Goal: Task Accomplishment & Management: Manage account settings

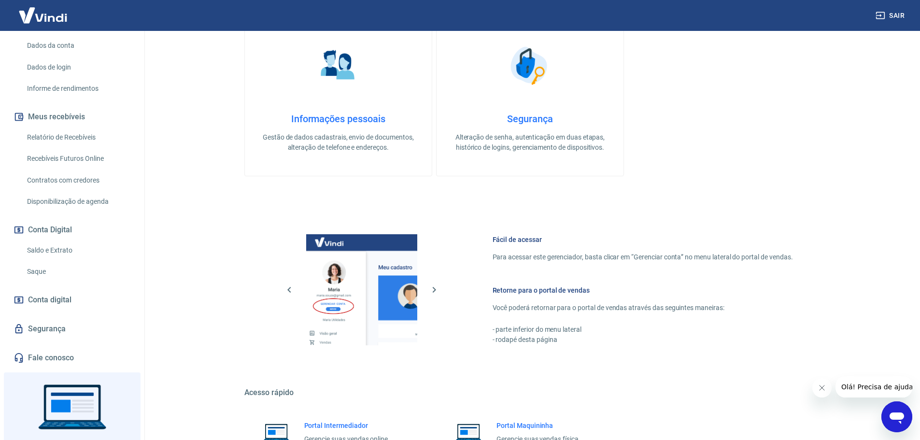
scroll to position [145, 0]
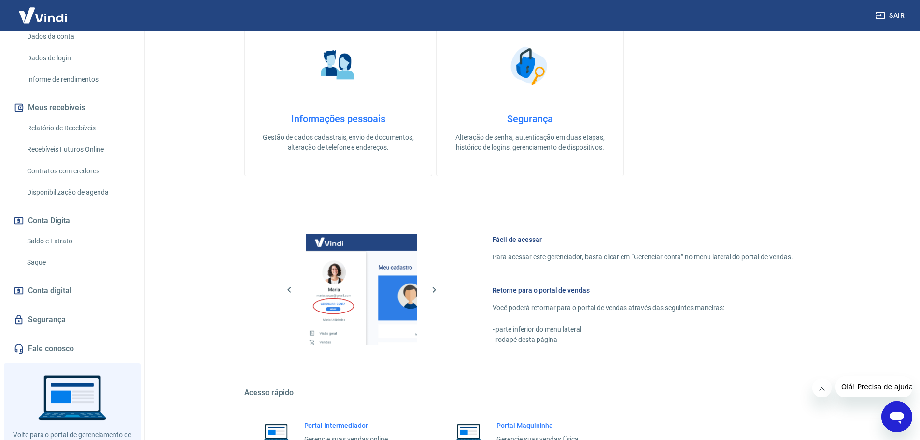
click at [62, 241] on link "Saldo e Extrato" at bounding box center [78, 241] width 110 height 20
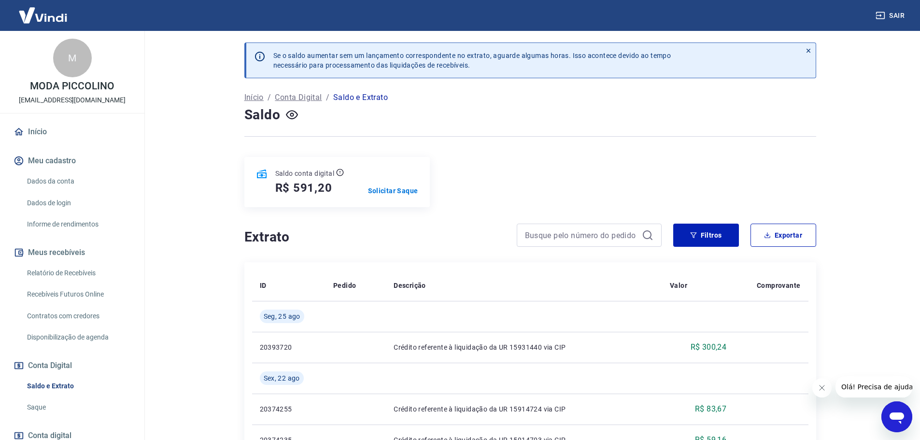
click at [72, 273] on link "Relatório de Recebíveis" at bounding box center [78, 273] width 110 height 20
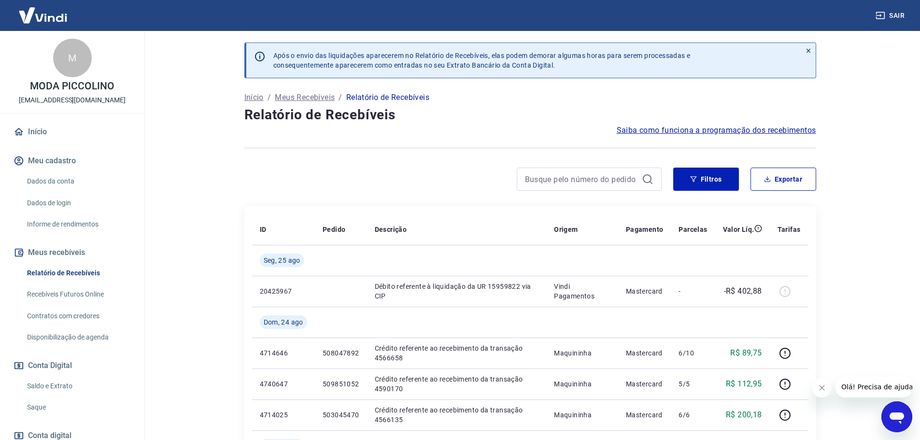
click at [34, 8] on img at bounding box center [43, 14] width 63 height 29
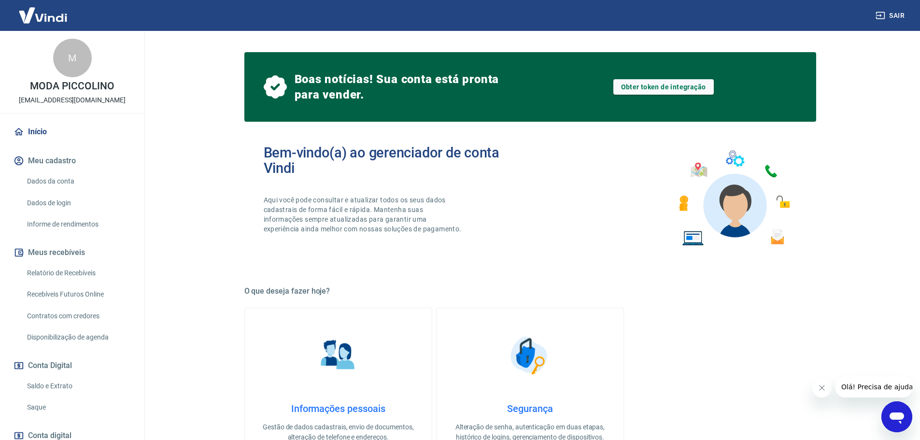
click at [903, 422] on icon "Abrir janela de mensagens" at bounding box center [896, 416] width 17 height 17
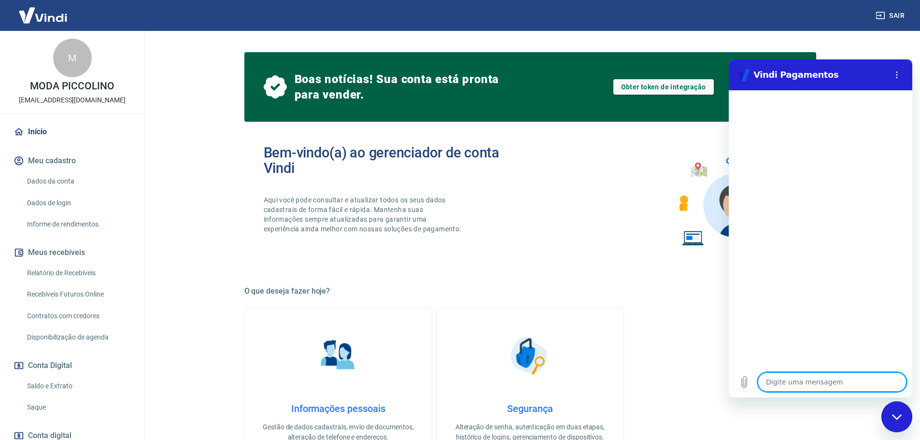
type textarea "A"
type textarea "x"
type textarea "An"
type textarea "x"
type textarea "Ant"
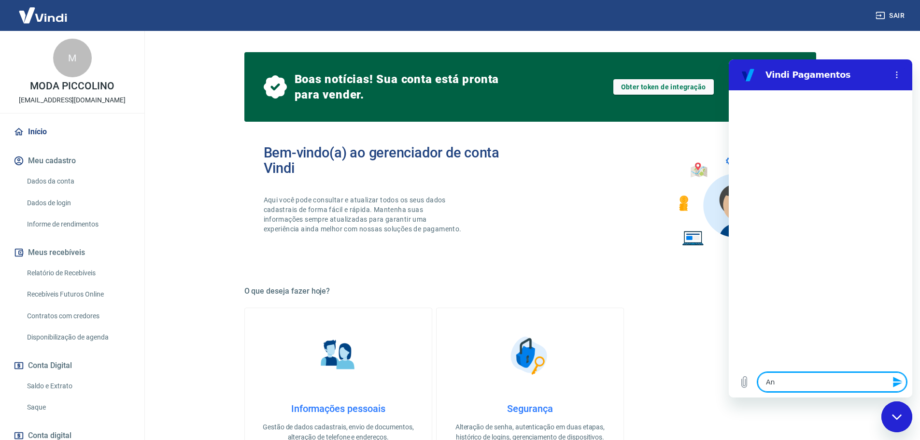
type textarea "x"
type textarea "Ante"
type textarea "x"
type textarea "Antec"
type textarea "x"
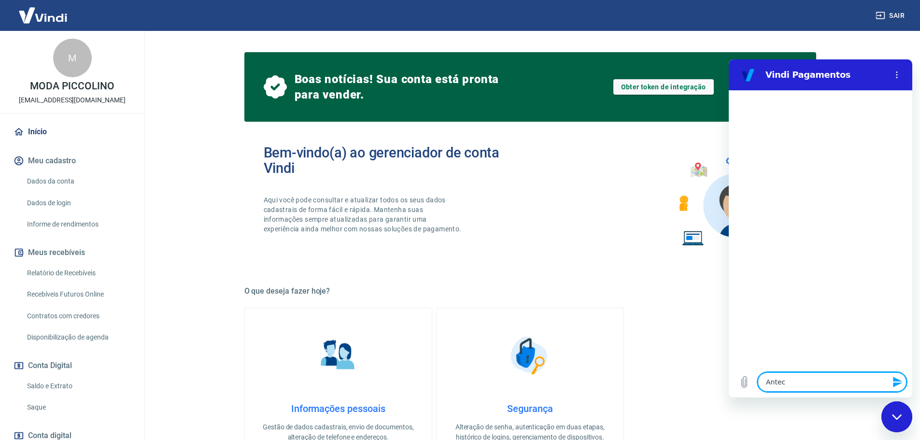
type textarea "Anteci"
type textarea "x"
type textarea "Antecip"
type textarea "x"
type textarea "Antecipa"
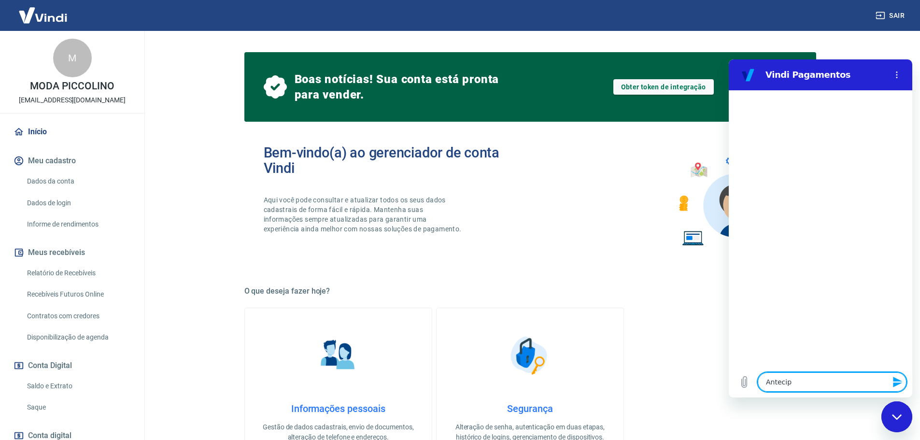
type textarea "x"
type textarea "Antecipar"
type textarea "x"
type textarea "Antecipar"
type textarea "x"
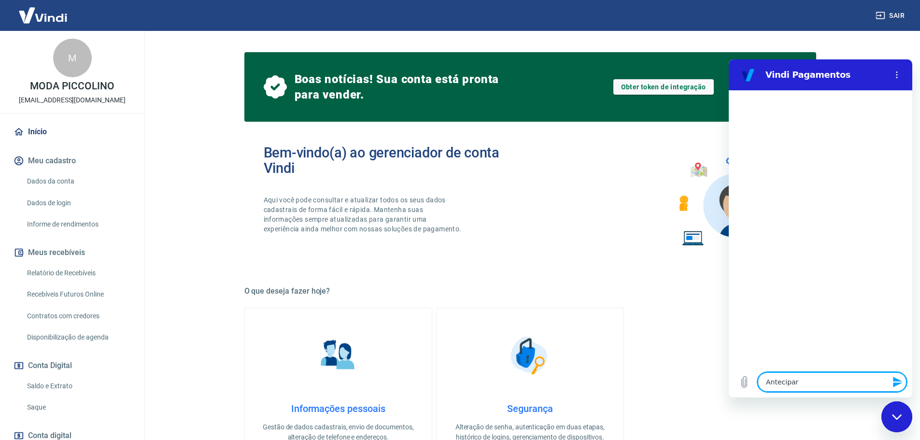
type textarea "Antecipar r"
type textarea "x"
type textarea "Antecipar re"
type textarea "x"
type textarea "Antecipar rec"
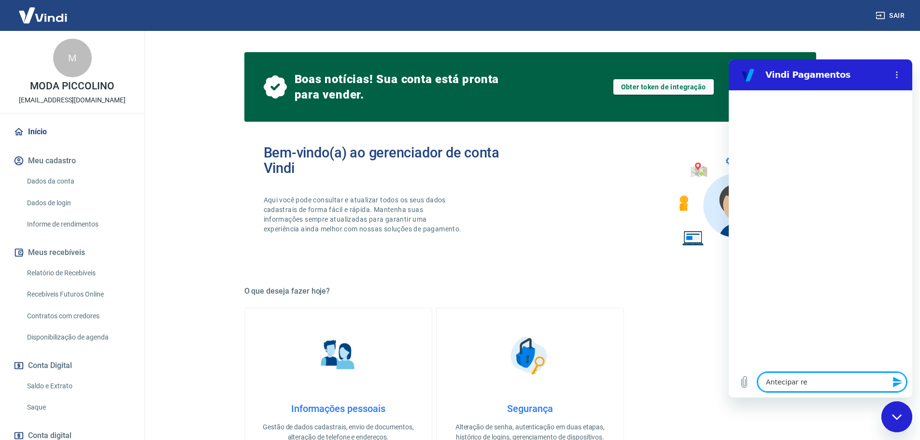
type textarea "x"
type textarea "Antecipar rece"
type textarea "x"
type textarea "Antecipar receb"
type textarea "x"
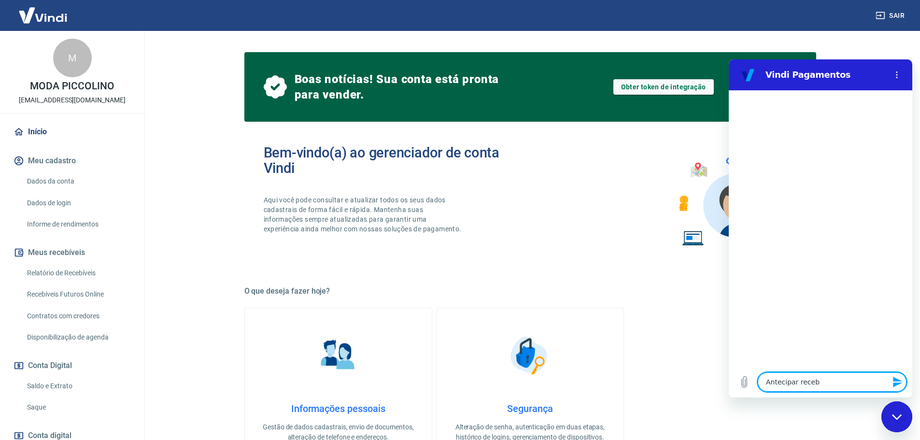
type textarea "Antecipar recebi"
type textarea "x"
type textarea "Antecipar recebiv"
type textarea "x"
type textarea "Antecipar recebive"
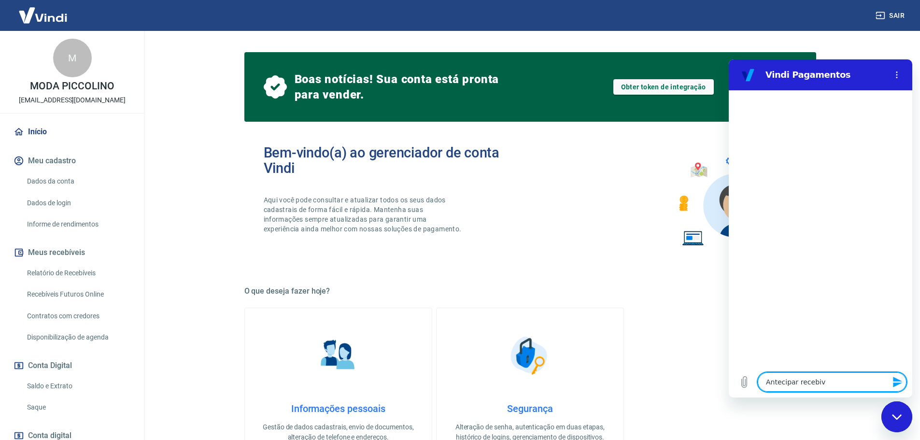
type textarea "x"
type textarea "Antecipar recebivei"
type textarea "x"
type textarea "Antecipar recebiveis"
type textarea "x"
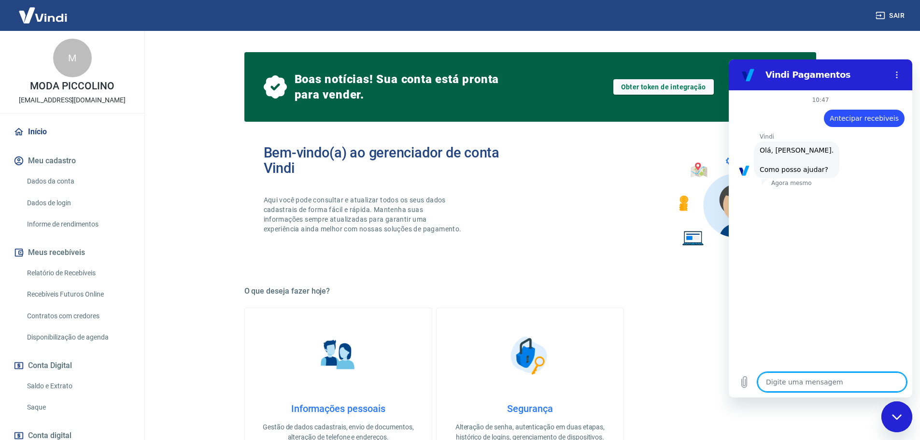
scroll to position [23, 0]
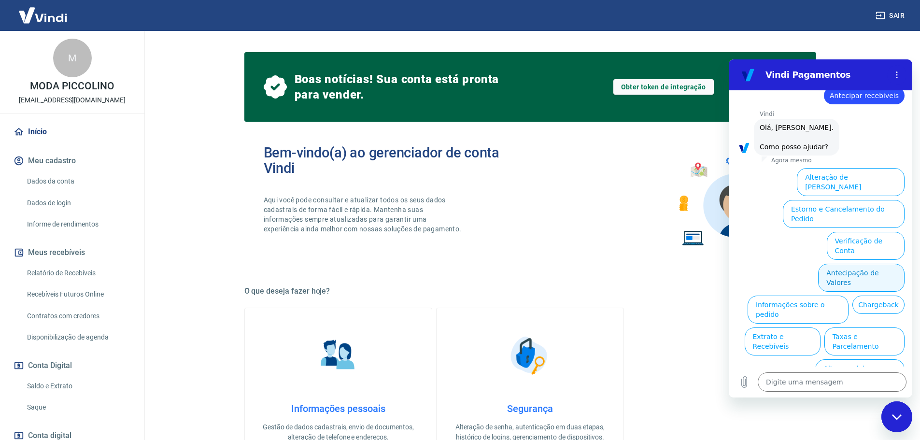
click at [862, 264] on button "Antecipação de Valores" at bounding box center [861, 278] width 86 height 28
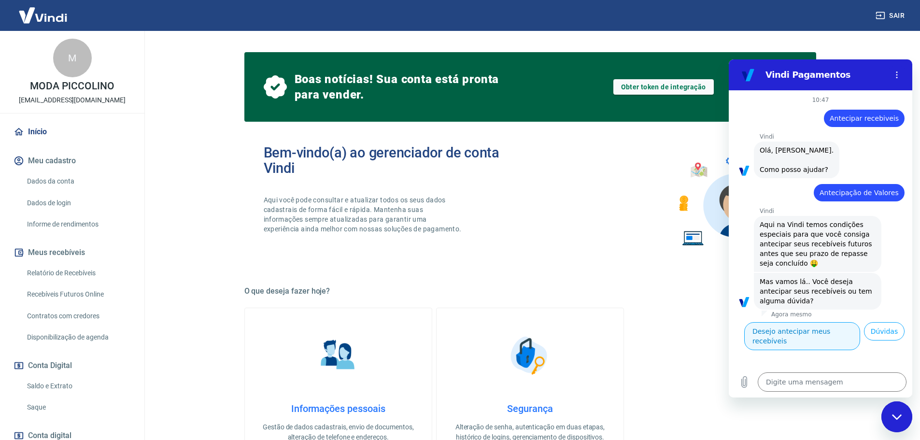
click at [805, 333] on button "Desejo antecipar meus recebíveis" at bounding box center [802, 336] width 116 height 28
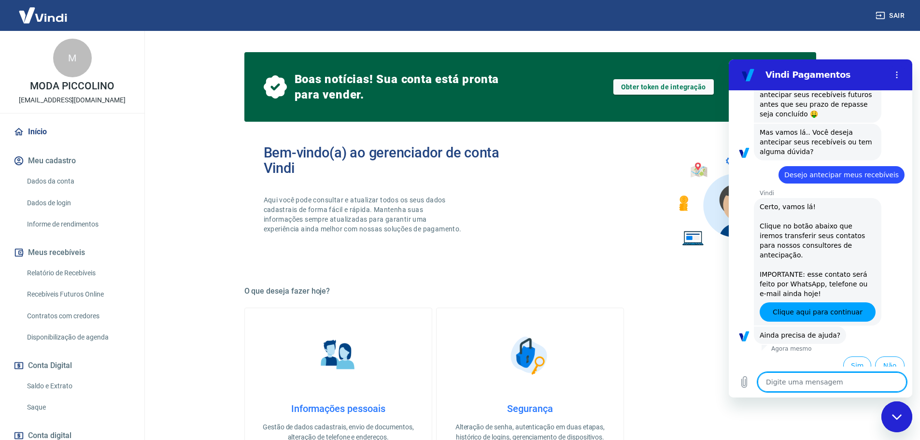
scroll to position [150, 0]
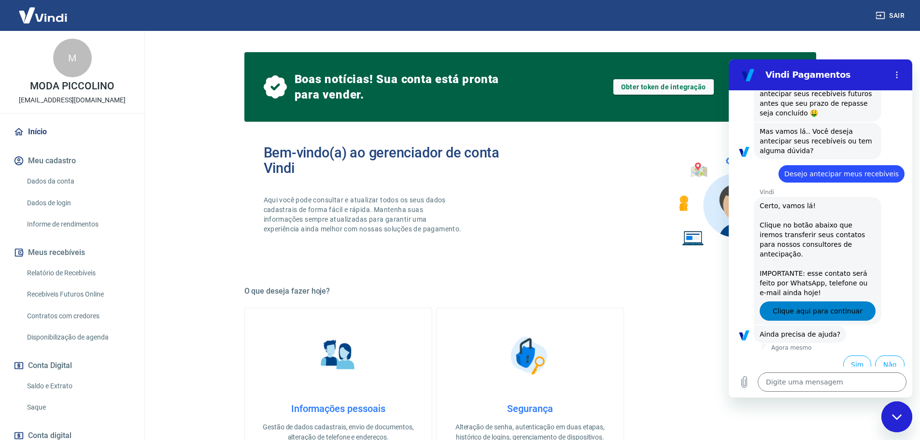
click at [815, 305] on span "Clique aqui para continuar" at bounding box center [818, 311] width 90 height 12
click at [886, 357] on button "Não" at bounding box center [889, 365] width 29 height 18
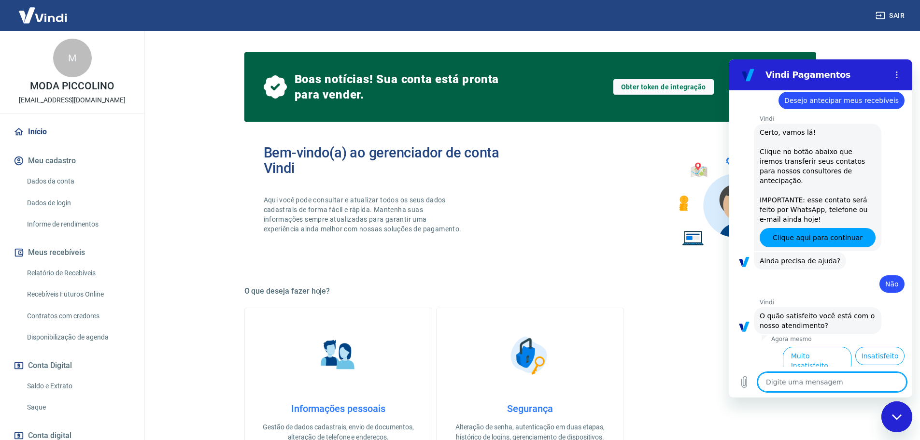
scroll to position [237, 0]
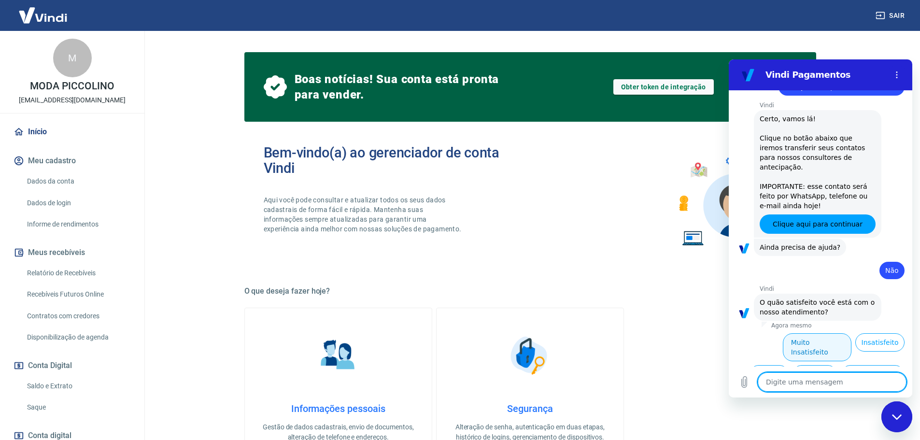
click at [820, 337] on button "Muito Insatisfeito" at bounding box center [817, 347] width 69 height 28
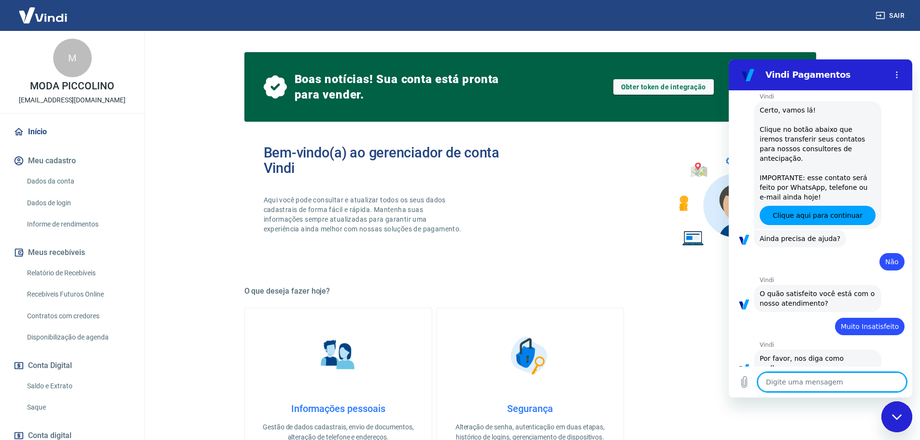
scroll to position [248, 0]
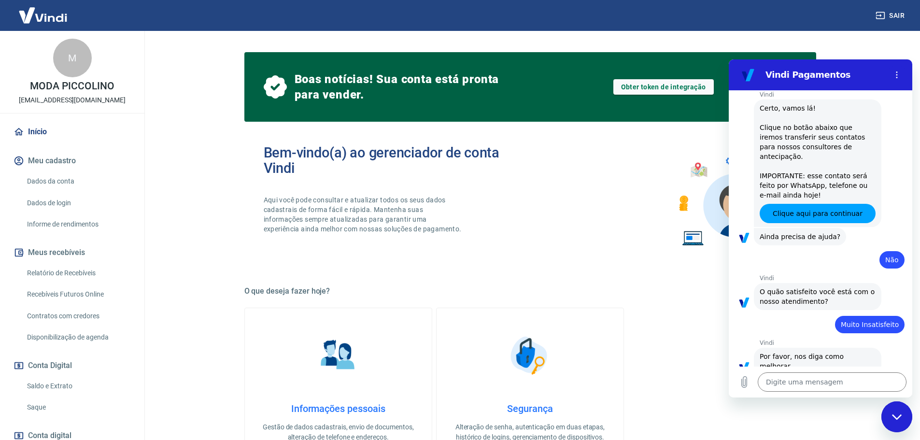
click at [73, 274] on link "Relatório de Recebíveis" at bounding box center [78, 273] width 110 height 20
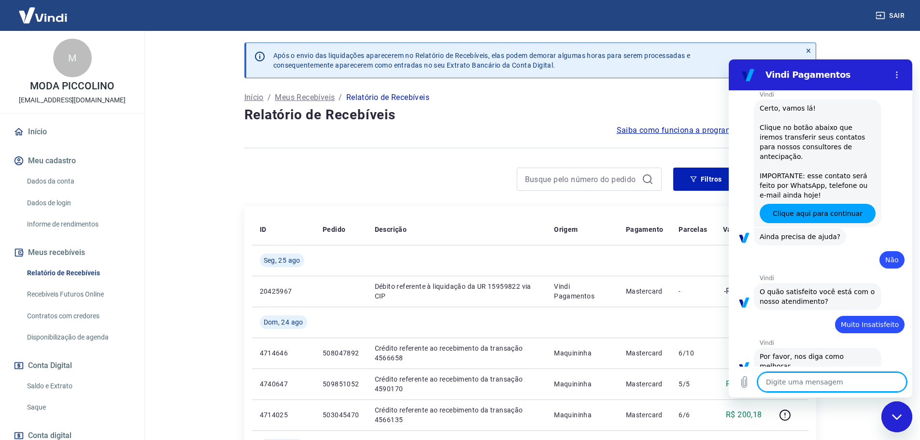
click at [781, 384] on textarea at bounding box center [832, 381] width 149 height 19
type textarea "x"
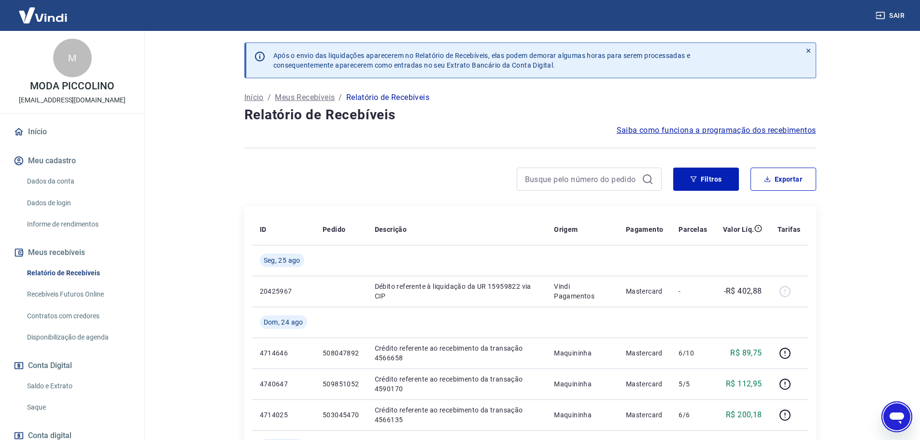
click at [68, 297] on link "Recebíveis Futuros Online" at bounding box center [78, 295] width 110 height 20
type textarea "x"
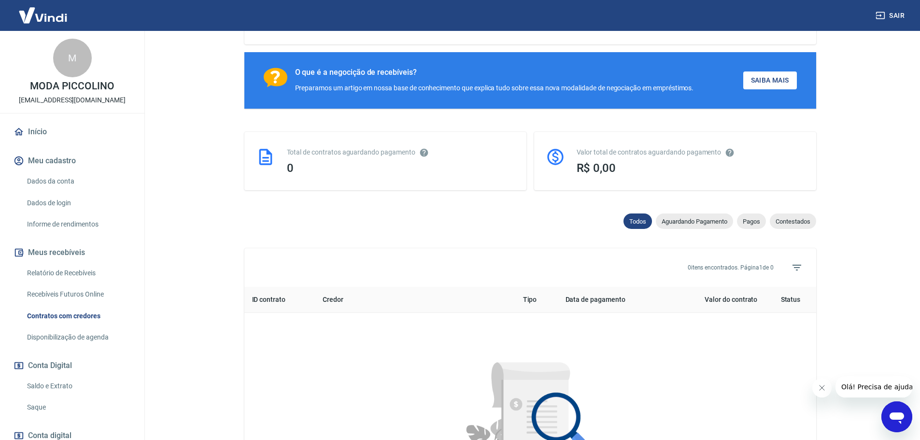
scroll to position [145, 0]
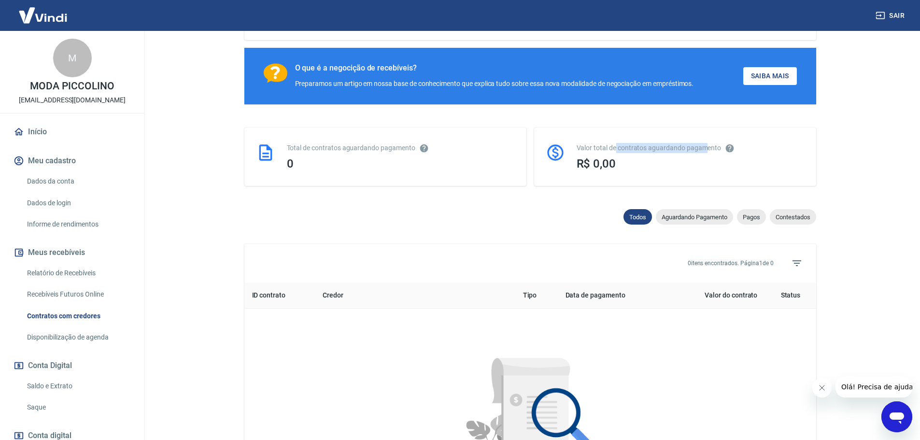
drag, startPoint x: 616, startPoint y: 151, endPoint x: 707, endPoint y: 156, distance: 91.0
click at [707, 153] on div "Valor total de contratos aguardando pagamento" at bounding box center [691, 148] width 228 height 10
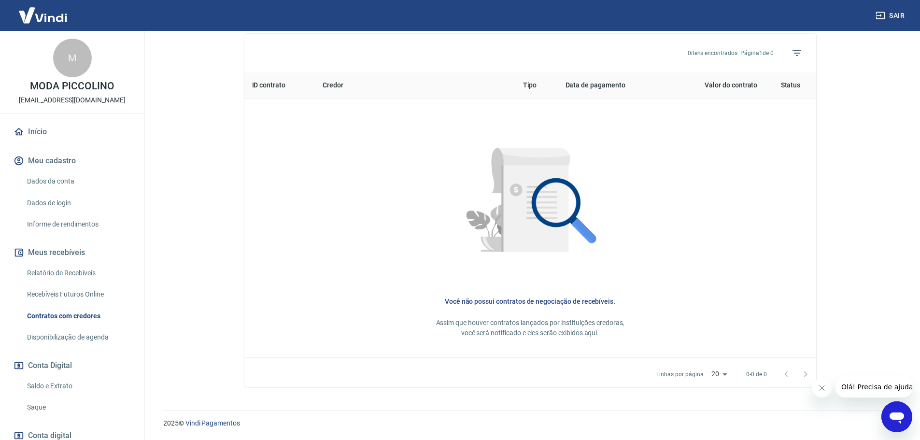
scroll to position [359, 0]
